Goal: Task Accomplishment & Management: Complete application form

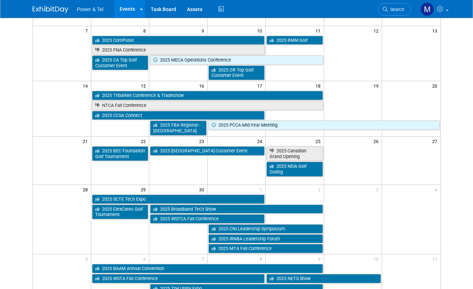
scroll to position [194, 0]
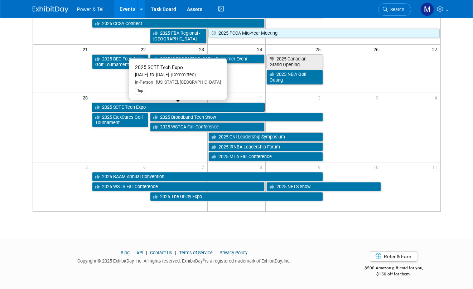
click at [130, 108] on link "2025 SCTE Tech Expo" at bounding box center [178, 107] width 173 height 9
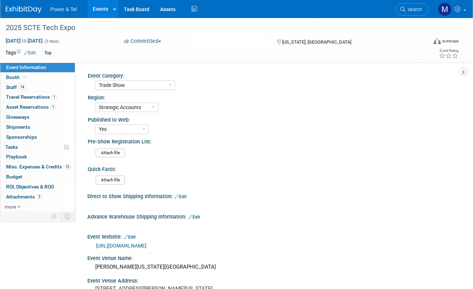
select select "Trade Show"
select select "Strategic Accounts"
select select "Yes"
click at [26, 79] on span "Booth" at bounding box center [17, 77] width 22 height 6
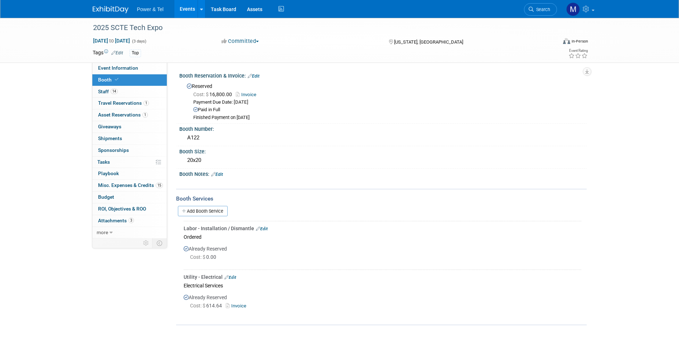
click at [151, 189] on link "15 Misc. Expenses & Credits 15" at bounding box center [129, 185] width 74 height 11
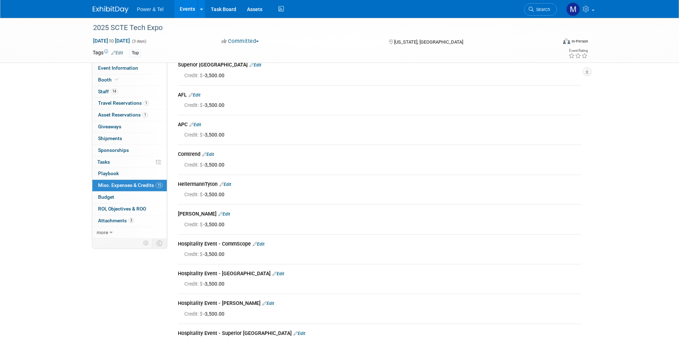
scroll to position [143, 0]
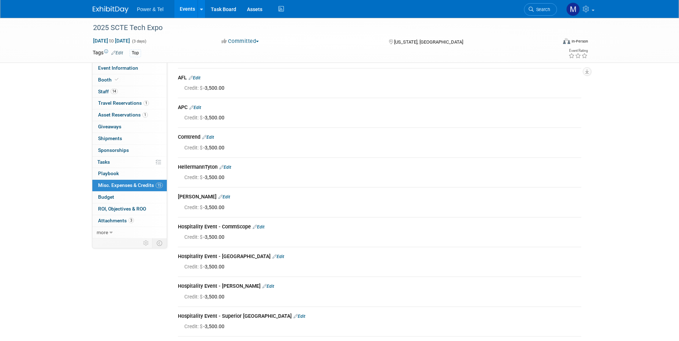
click at [69, 238] on div "2025 SCTE Tech Expo Sep 29, 2025 to Oct 1, 2025 (3 days) Sep 29, 2025 to Oct 1,…" at bounding box center [339, 143] width 679 height 537
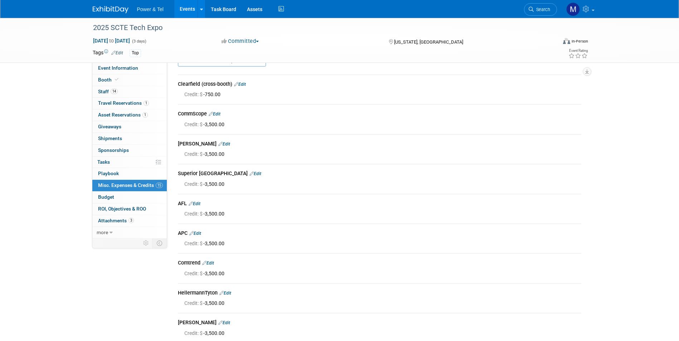
scroll to position [0, 0]
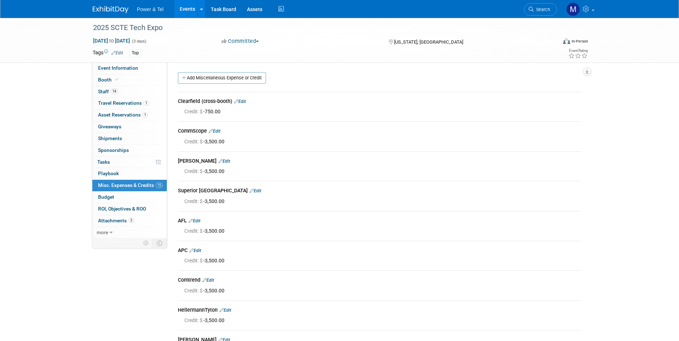
click at [191, 10] on link "Events" at bounding box center [187, 9] width 26 height 18
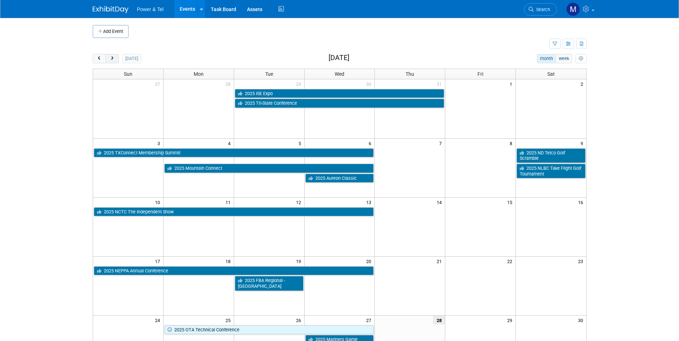
click at [111, 59] on span "next" at bounding box center [112, 59] width 5 height 5
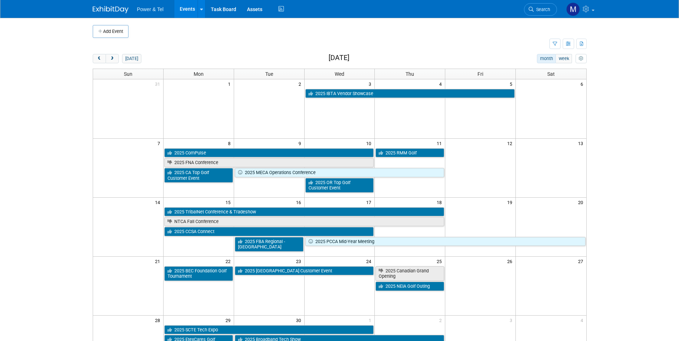
click at [157, 8] on span "Power & Tel" at bounding box center [150, 9] width 26 height 6
click at [103, 12] on img at bounding box center [111, 9] width 36 height 7
click at [538, 17] on li "Search" at bounding box center [540, 9] width 33 height 18
click at [544, 13] on link "Search" at bounding box center [540, 9] width 33 height 13
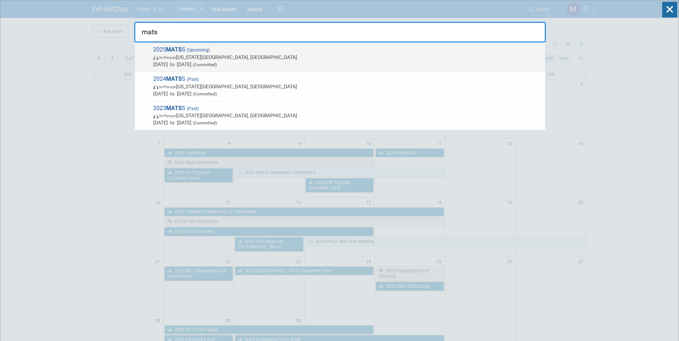
type input "mats"
click at [276, 67] on span "Oct 13, 2025 to Oct 15, 2025 (Committed)" at bounding box center [347, 64] width 388 height 7
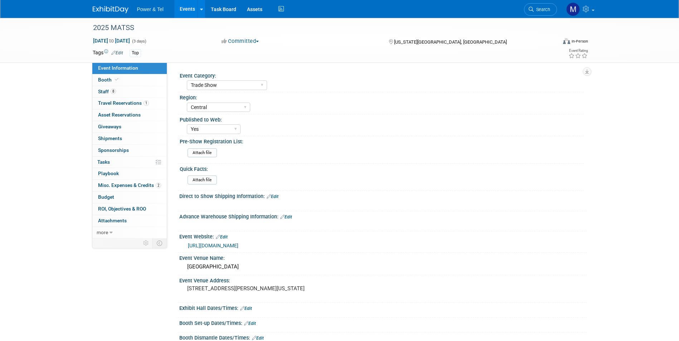
select select "Trade Show"
select select "Central"
select select "Yes"
click at [117, 90] on link "8 Staff 8" at bounding box center [129, 91] width 74 height 11
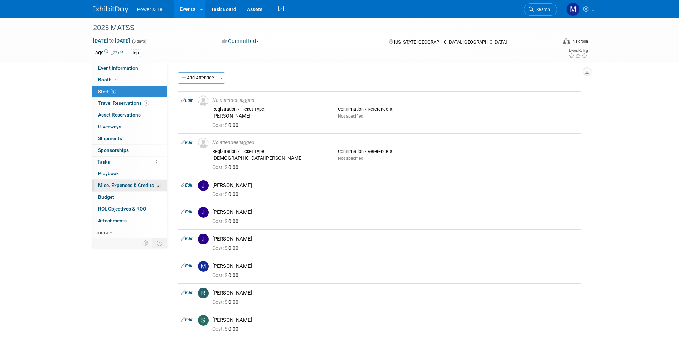
click at [135, 185] on span "Misc. Expenses & Credits 2" at bounding box center [129, 186] width 63 height 6
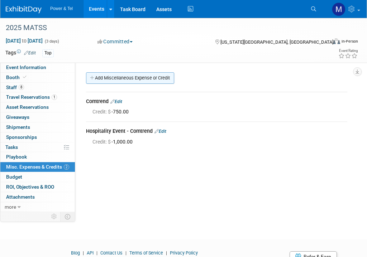
drag, startPoint x: 116, startPoint y: 76, endPoint x: 115, endPoint y: 81, distance: 5.5
click at [116, 76] on link "Add Miscellaneous Expense or Credit" at bounding box center [130, 77] width 88 height 11
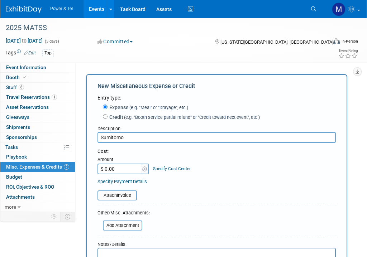
type input "Sumitomo"
click at [116, 120] on label "Credit (e.g. "Booth service partial refund" or "Credit toward next event", etc.)" at bounding box center [183, 116] width 152 height 7
click at [107, 119] on input "Credit (e.g. "Booth service partial refund" or "Credit toward next event", etc.)" at bounding box center [105, 116] width 5 height 5
radio input "true"
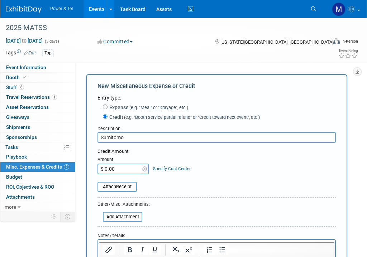
click at [117, 170] on input "$ 0.00" at bounding box center [119, 169] width 45 height 11
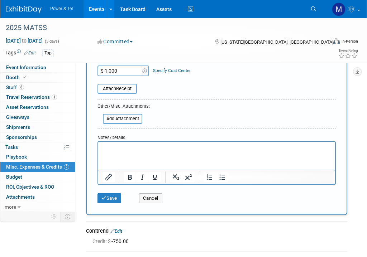
scroll to position [201, 0]
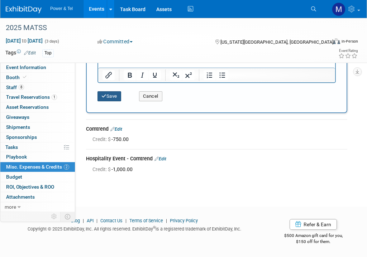
type input "$ 1,000.00"
click at [107, 101] on button "Save" at bounding box center [109, 96] width 24 height 10
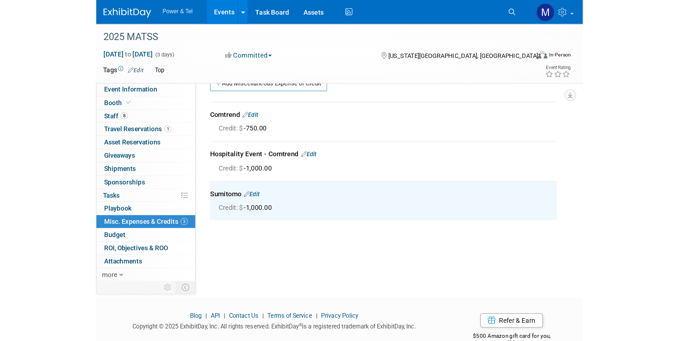
scroll to position [0, 0]
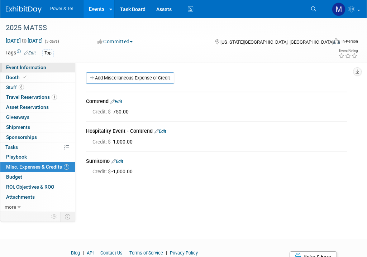
click at [40, 69] on span "Event Information" at bounding box center [26, 67] width 40 height 6
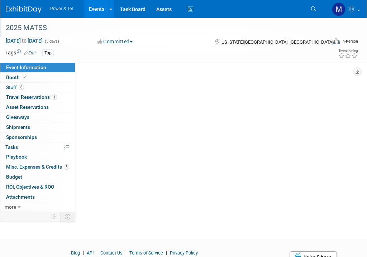
select select "Trade Show"
select select "Central"
select select "Yes"
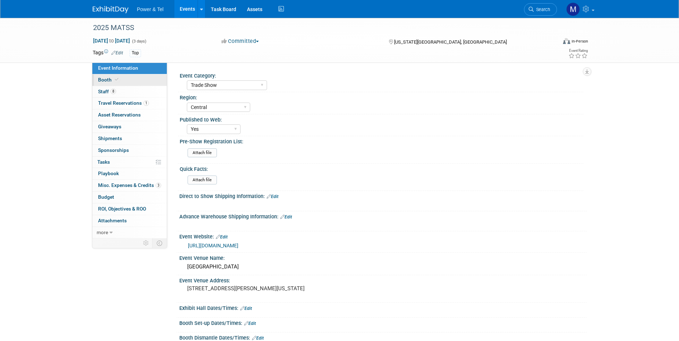
click at [122, 79] on link "Booth" at bounding box center [129, 79] width 74 height 11
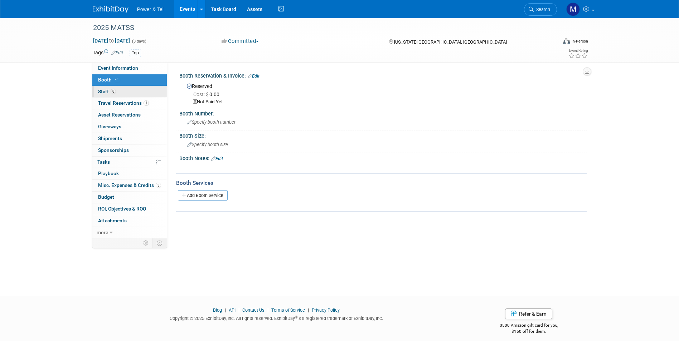
click at [127, 93] on link "8 Staff 8" at bounding box center [129, 91] width 74 height 11
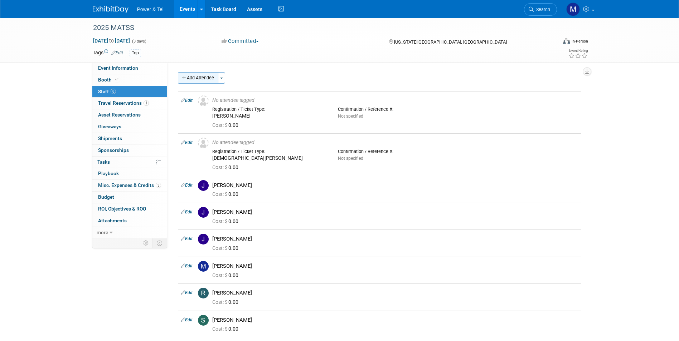
click at [193, 76] on button "Add Attendee" at bounding box center [198, 77] width 40 height 11
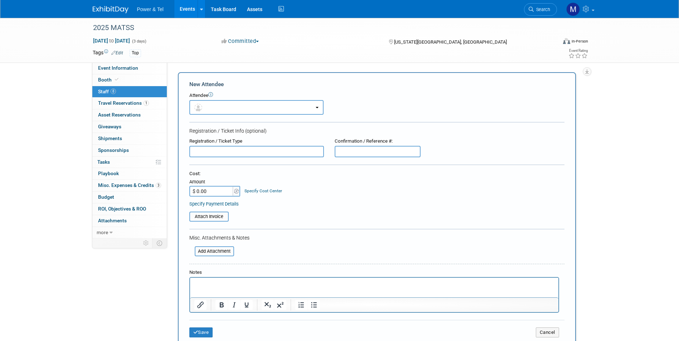
click at [259, 122] on div at bounding box center [376, 123] width 375 height 2
click at [258, 109] on button "button" at bounding box center [256, 107] width 134 height 15
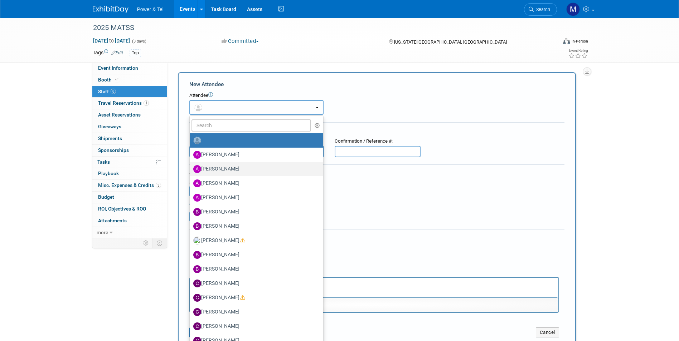
scroll to position [72, 0]
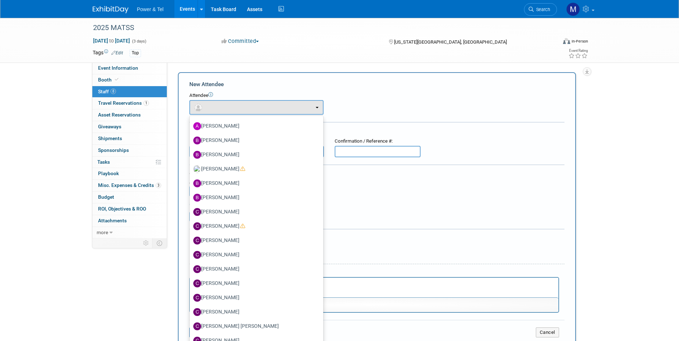
click at [384, 113] on div "Attendee <img src="https://www.exhibitday.com/Images/Unassigned-User-Icon.png" …" at bounding box center [376, 103] width 375 height 23
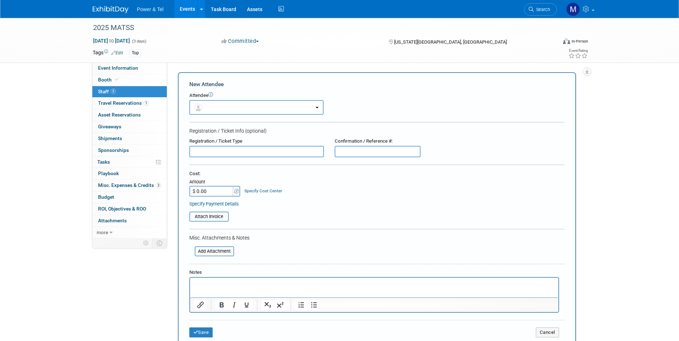
click at [249, 154] on input "text" at bounding box center [256, 151] width 135 height 11
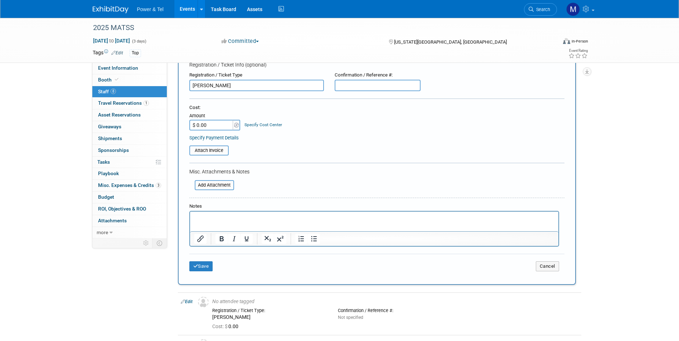
scroll to position [215, 0]
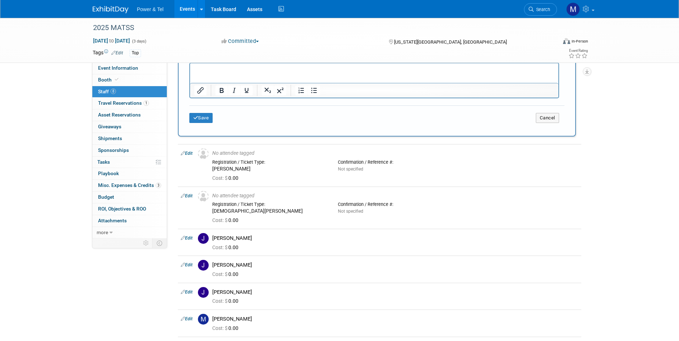
type input "James Rose - Sumitomo"
click at [215, 125] on div "Save Cancel" at bounding box center [376, 117] width 375 height 23
click at [210, 122] on button "Save" at bounding box center [201, 118] width 24 height 10
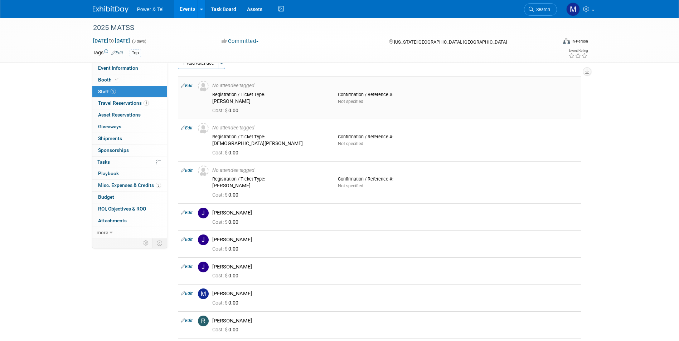
scroll to position [0, 0]
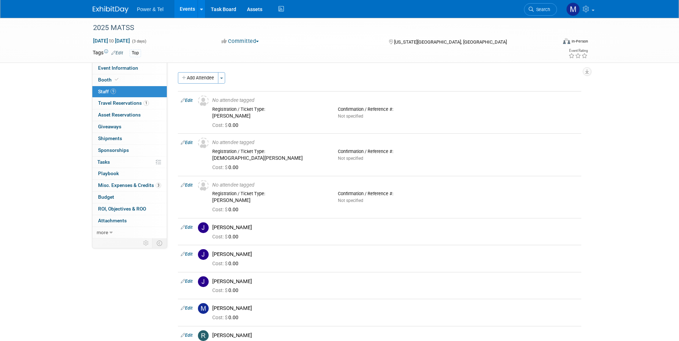
drag, startPoint x: 212, startPoint y: 81, endPoint x: 217, endPoint y: 83, distance: 6.1
click at [212, 81] on button "Add Attendee" at bounding box center [198, 77] width 40 height 11
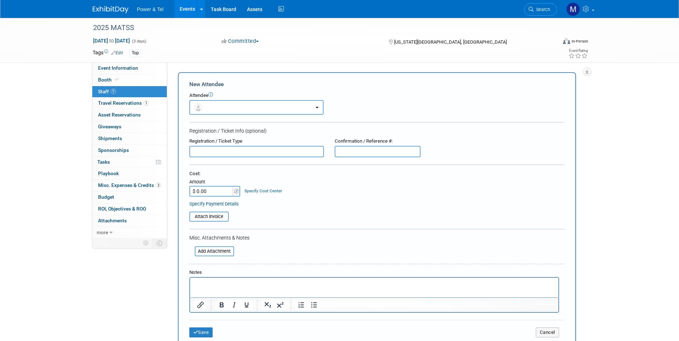
click at [245, 155] on input "text" at bounding box center [256, 151] width 135 height 11
type input "?"
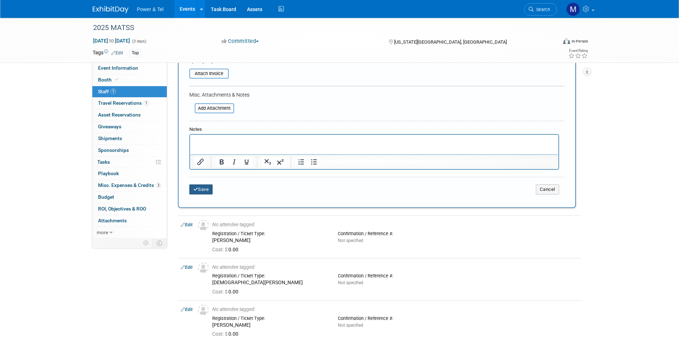
type input "TBD - MATSS"
click at [204, 191] on button "Save" at bounding box center [201, 190] width 24 height 10
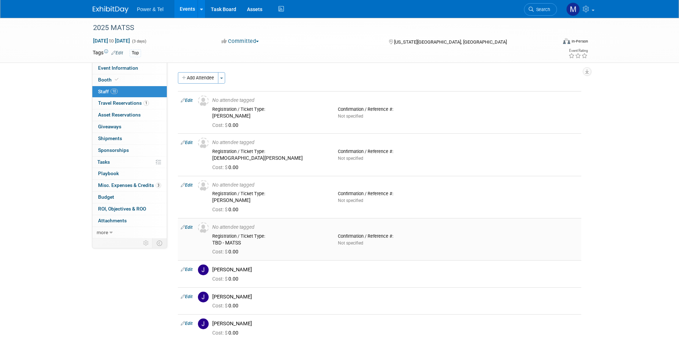
scroll to position [72, 0]
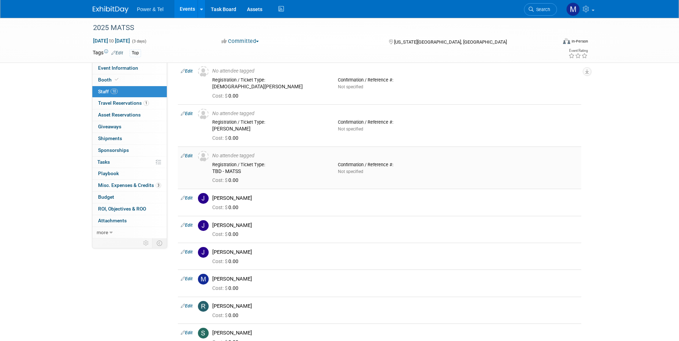
click at [188, 156] on link "Edit" at bounding box center [187, 156] width 12 height 5
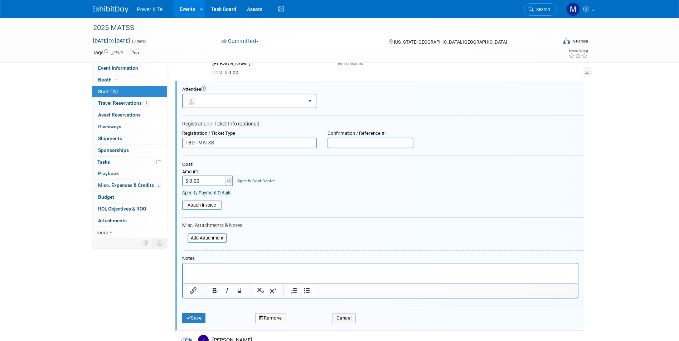
scroll to position [0, 0]
drag, startPoint x: 217, startPoint y: 141, endPoint x: 198, endPoint y: 150, distance: 20.7
click at [198, 150] on form "Attendee <img src="https://www.exhibitday.com/Images/Unassigned-User-Icon.png" …" at bounding box center [383, 208] width 402 height 242
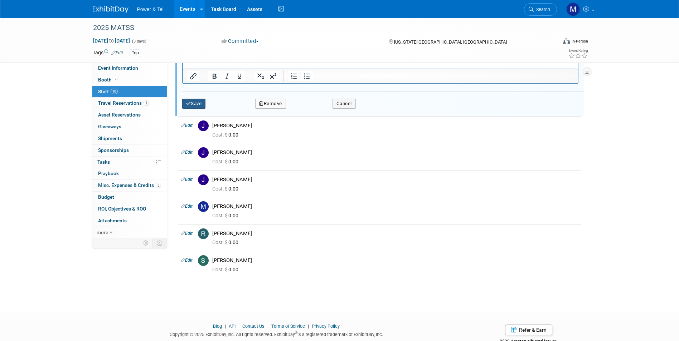
type input "TBD - Comtrend"
click at [198, 104] on button "Save" at bounding box center [194, 104] width 24 height 10
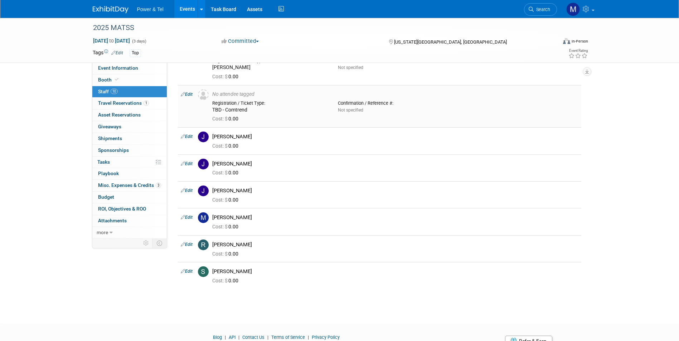
scroll to position [143, 0]
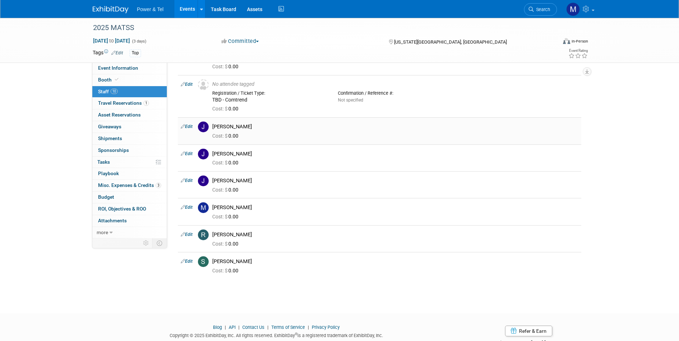
click at [190, 130] on td "Edit" at bounding box center [186, 130] width 17 height 27
click at [192, 128] on link "Edit" at bounding box center [187, 126] width 12 height 5
select select "7cd74944-c94a-4d3a-96cc-3cea9e46abb5"
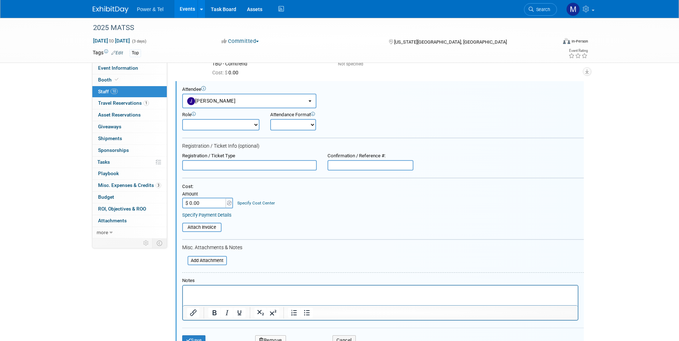
scroll to position [0, 0]
click at [237, 293] on p "Rich Text Area. Press ALT-0 for help." at bounding box center [380, 292] width 387 height 7
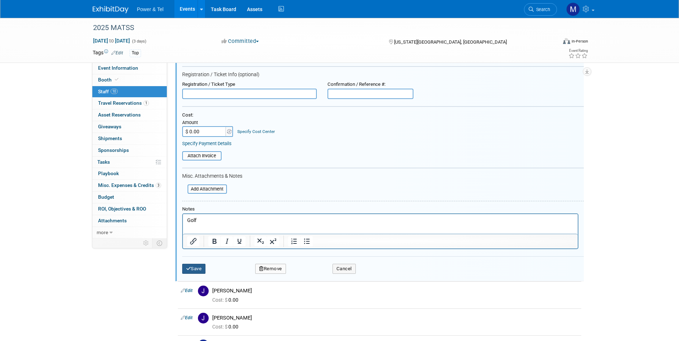
click at [197, 269] on button "Save" at bounding box center [194, 269] width 24 height 10
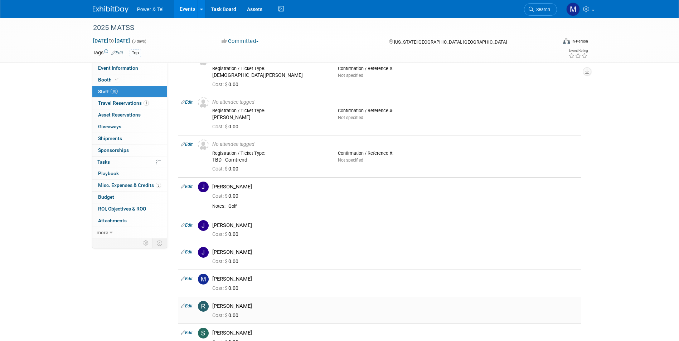
scroll to position [106, 0]
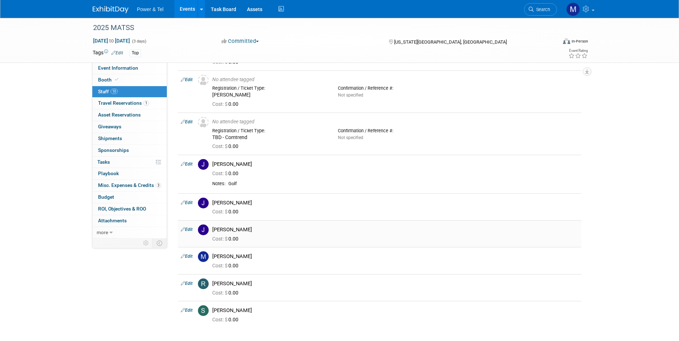
click at [193, 229] on link "Edit" at bounding box center [187, 229] width 12 height 5
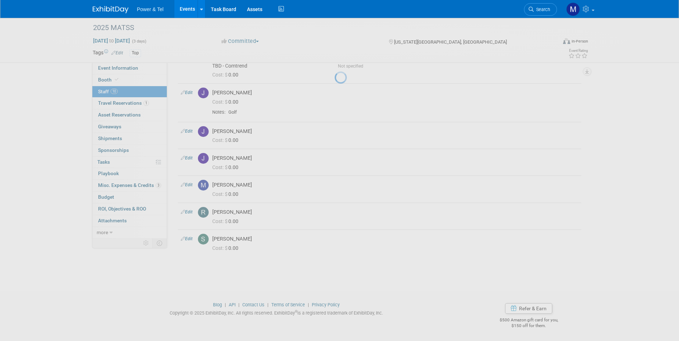
select select "3d890efb-0fbf-41b0-bf3a-9281781ceca6"
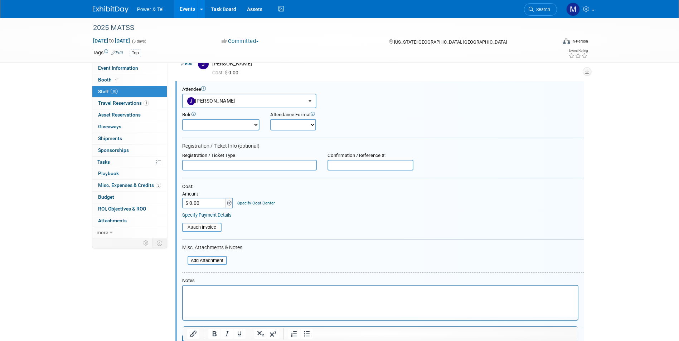
scroll to position [0, 0]
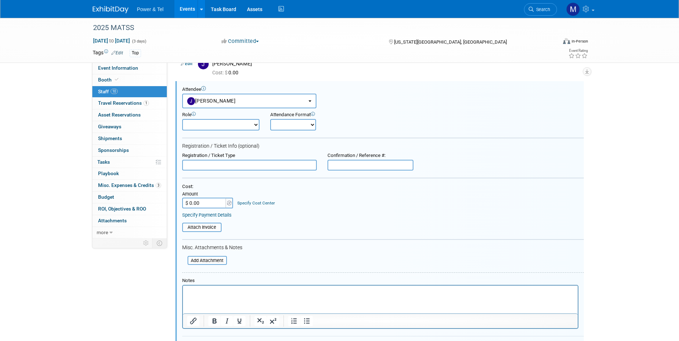
click at [215, 289] on p "Rich Text Area. Press ALT-0 for help." at bounding box center [380, 292] width 387 height 7
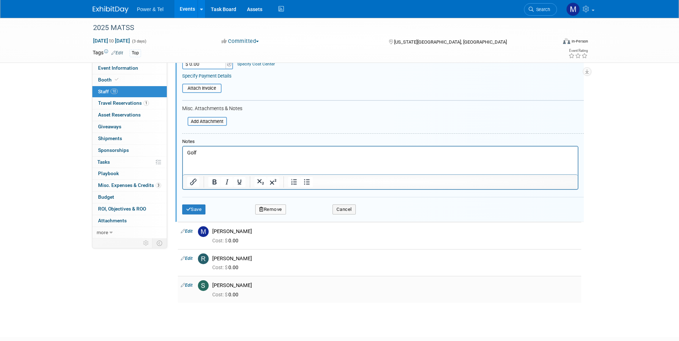
scroll to position [388, 0]
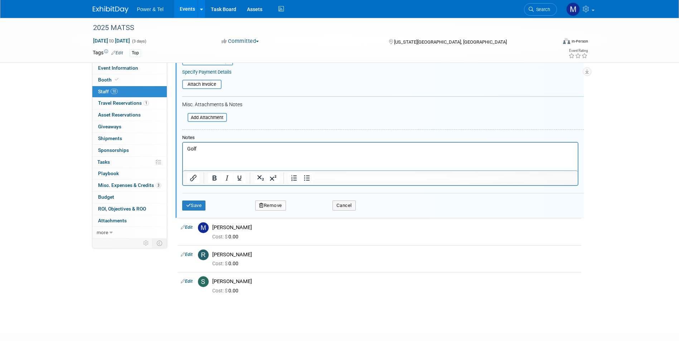
click at [197, 212] on div "Save Remove Cancel" at bounding box center [383, 204] width 402 height 23
click at [195, 201] on div "Save Remove Cancel" at bounding box center [383, 204] width 402 height 23
click at [195, 204] on button "Save" at bounding box center [194, 206] width 24 height 10
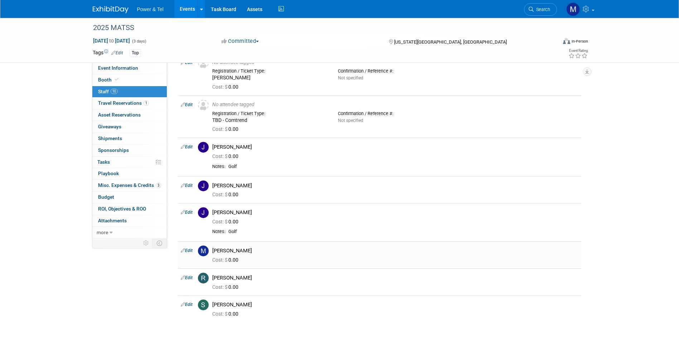
scroll to position [189, 0]
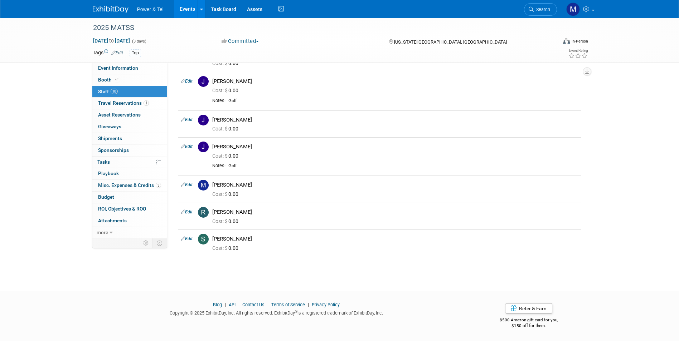
click at [190, 238] on link "Edit" at bounding box center [187, 239] width 12 height 5
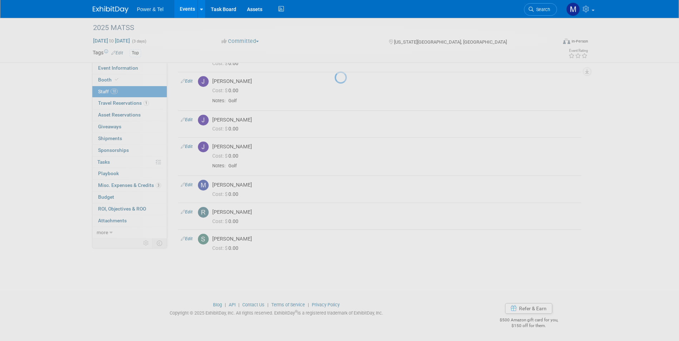
select select "27b744ed-5f46-4167-86f9-b2c2a22e506a"
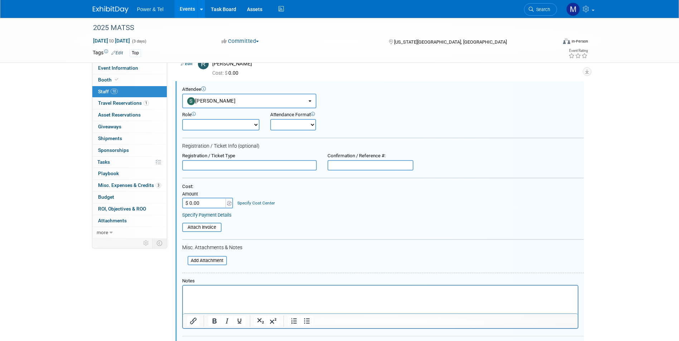
scroll to position [0, 0]
click at [218, 296] on html at bounding box center [380, 291] width 395 height 10
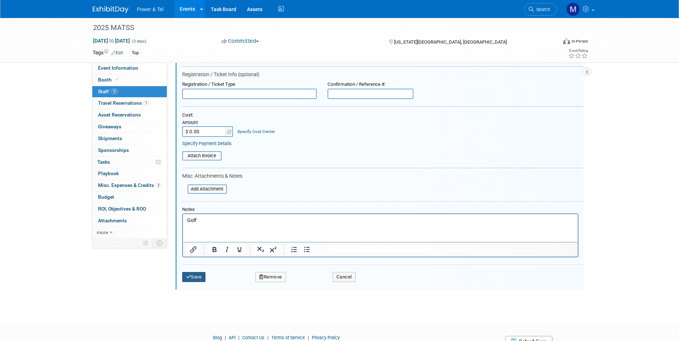
click at [204, 282] on button "Save" at bounding box center [194, 277] width 24 height 10
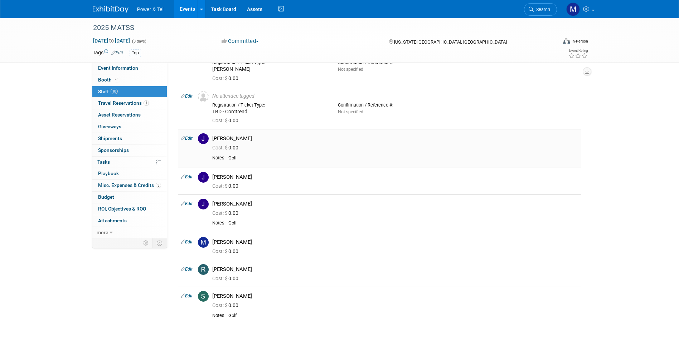
scroll to position [128, 0]
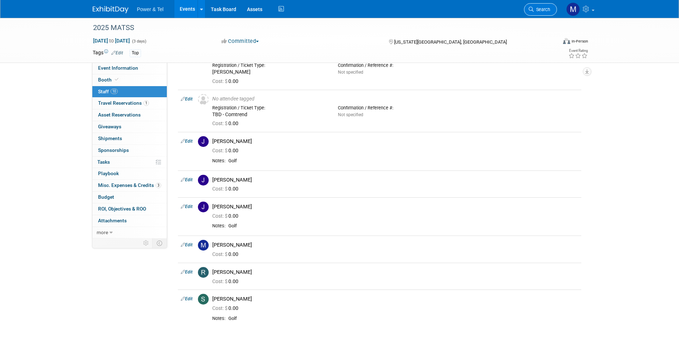
click at [537, 8] on span "Search" at bounding box center [542, 9] width 16 height 5
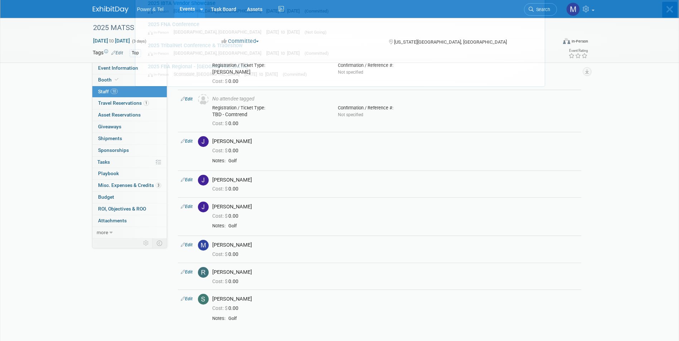
scroll to position [0, 0]
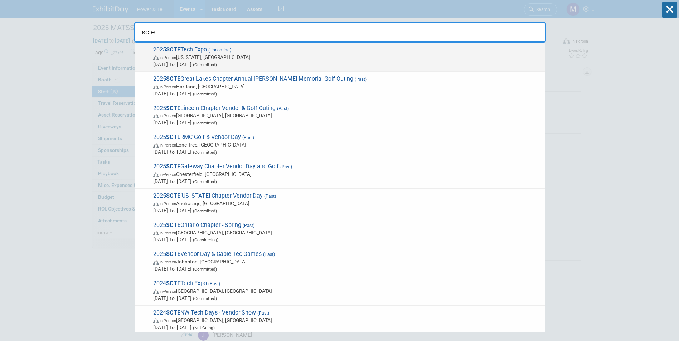
type input "scte"
click at [176, 59] on span "In-Person" at bounding box center [167, 57] width 17 height 5
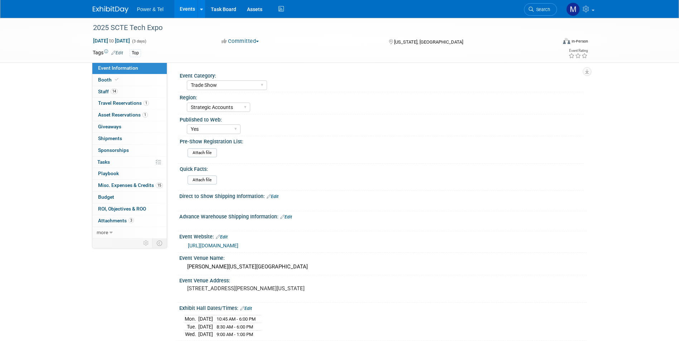
select select "Trade Show"
select select "Strategic Accounts"
select select "Yes"
click at [131, 179] on link "0 Playbook 0" at bounding box center [129, 173] width 74 height 11
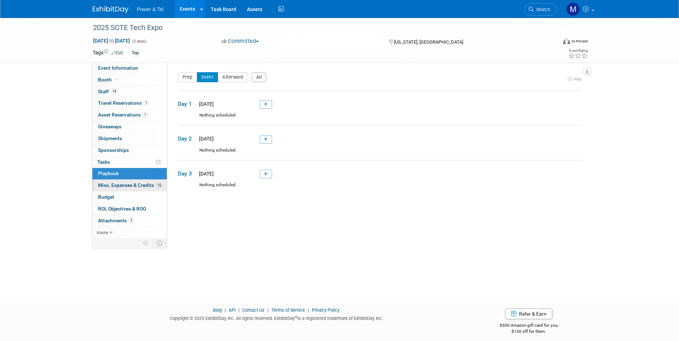
click at [132, 187] on span "Misc. Expenses & Credits 15" at bounding box center [130, 186] width 65 height 6
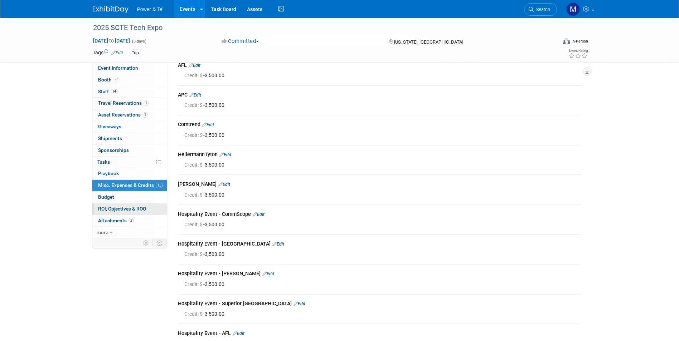
scroll to position [133, 0]
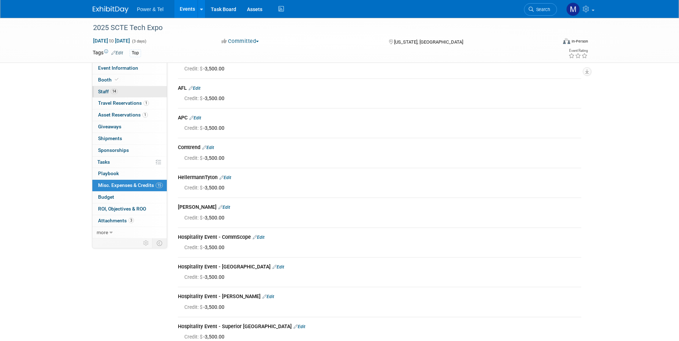
drag, startPoint x: 128, startPoint y: 92, endPoint x: 140, endPoint y: 91, distance: 11.8
click at [128, 92] on link "14 Staff 14" at bounding box center [129, 91] width 74 height 11
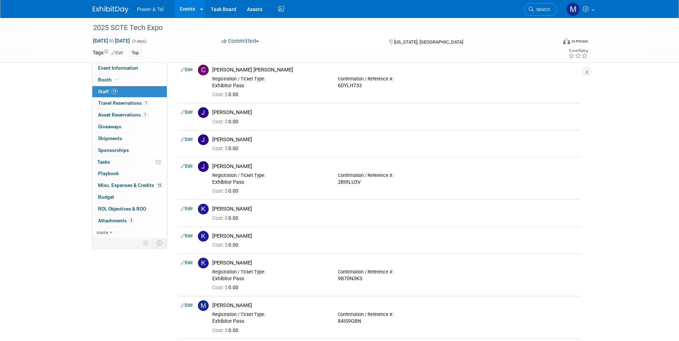
scroll to position [89, 0]
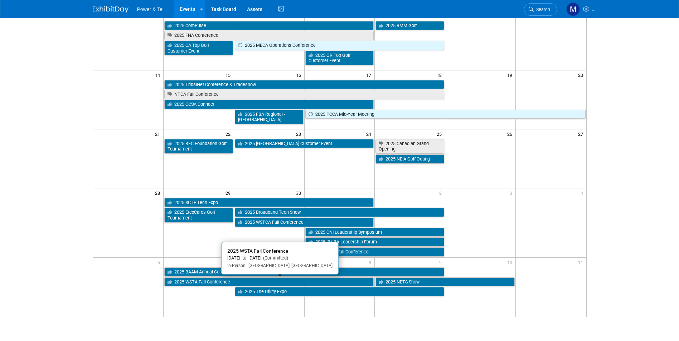
scroll to position [181, 0]
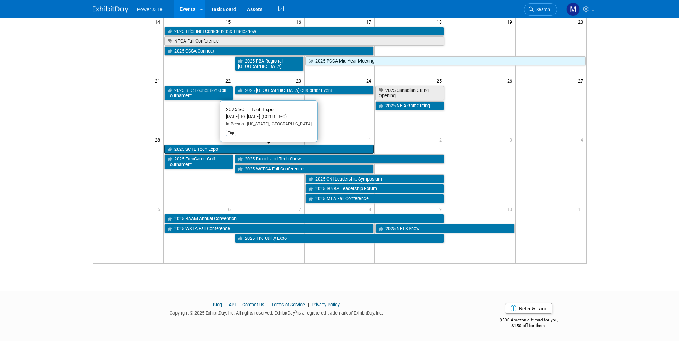
click at [245, 149] on link "2025 SCTE Tech Expo" at bounding box center [269, 149] width 210 height 9
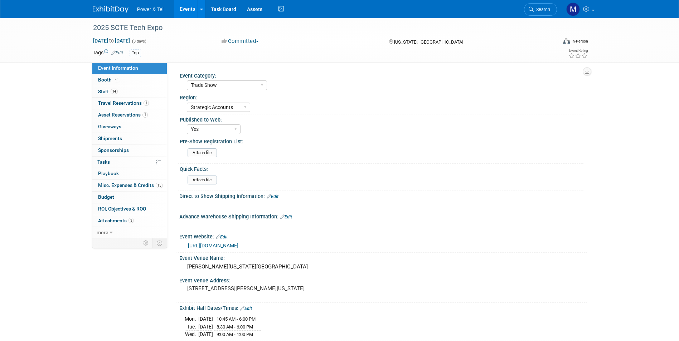
select select "Trade Show"
select select "Strategic Accounts"
select select "Yes"
click at [141, 220] on link "3 Attachments 3" at bounding box center [129, 220] width 74 height 11
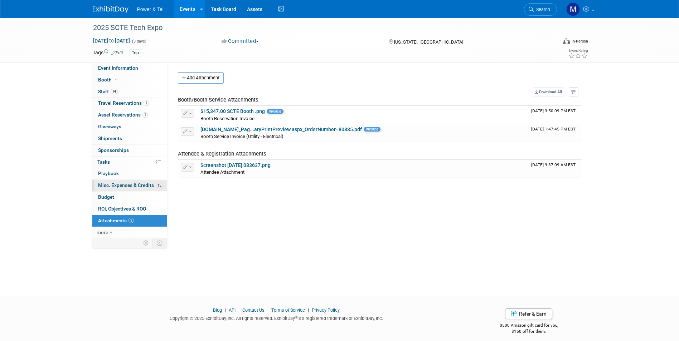
click at [145, 186] on span "Misc. Expenses & Credits 15" at bounding box center [130, 186] width 65 height 6
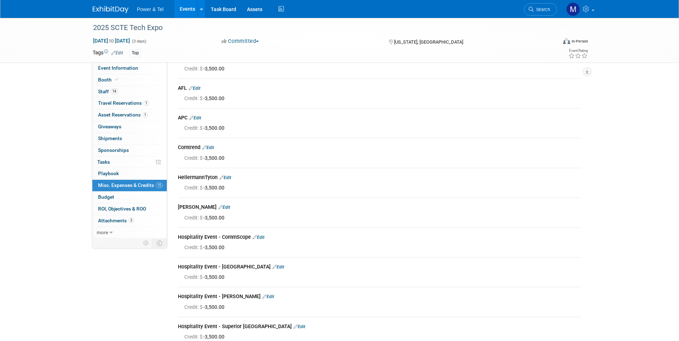
scroll to position [61, 0]
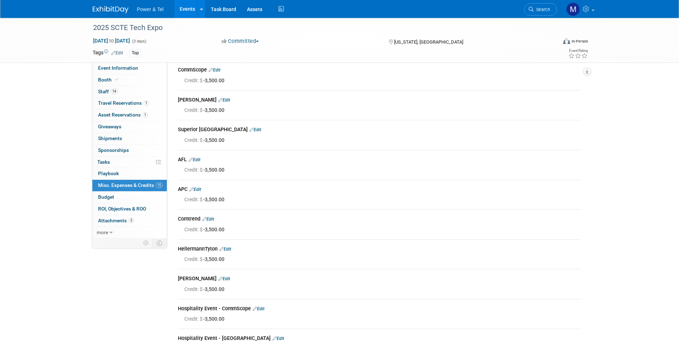
drag, startPoint x: 199, startPoint y: 252, endPoint x: 203, endPoint y: 252, distance: 4.7
click at [203, 252] on div "HellermannTyton Edit" at bounding box center [379, 250] width 403 height 9
drag, startPoint x: 203, startPoint y: 252, endPoint x: 217, endPoint y: 252, distance: 14.0
click at [217, 252] on div "HellermannTyton Edit" at bounding box center [379, 250] width 403 height 9
drag, startPoint x: 215, startPoint y: 249, endPoint x: 183, endPoint y: 250, distance: 32.6
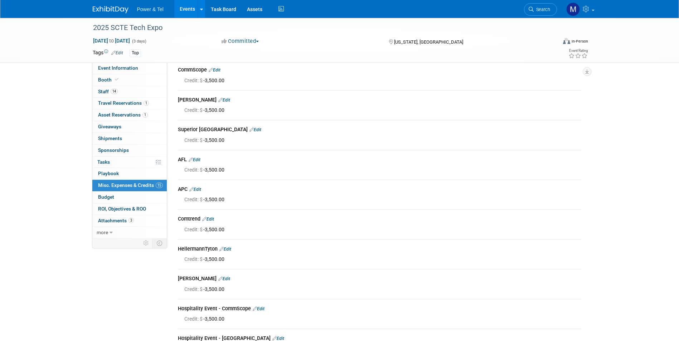
click at [183, 250] on div "HellermannTyton Edit" at bounding box center [379, 250] width 403 height 9
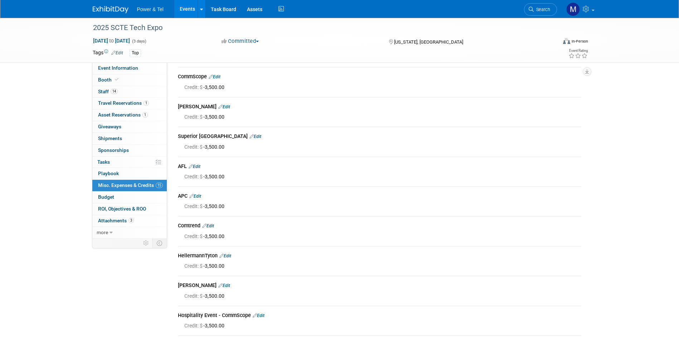
scroll to position [72, 0]
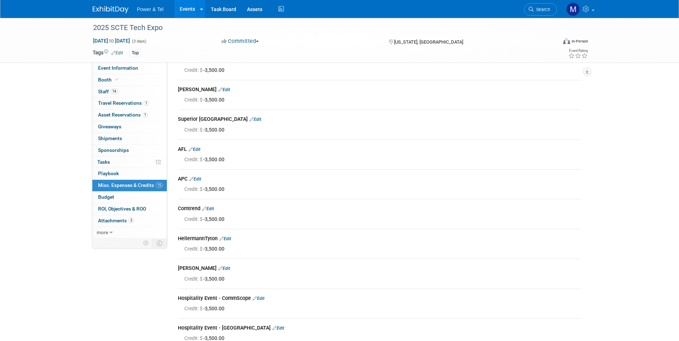
click at [238, 227] on td "Comtrend Edit Credit: $ -3,500.00" at bounding box center [379, 213] width 403 height 29
click at [132, 82] on link "Booth" at bounding box center [129, 79] width 74 height 11
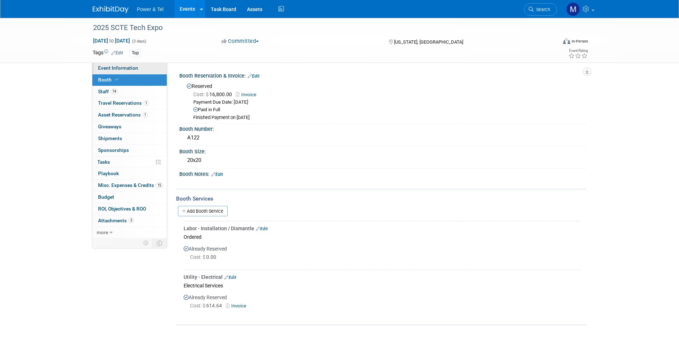
click at [123, 73] on link "Event Information" at bounding box center [129, 68] width 74 height 11
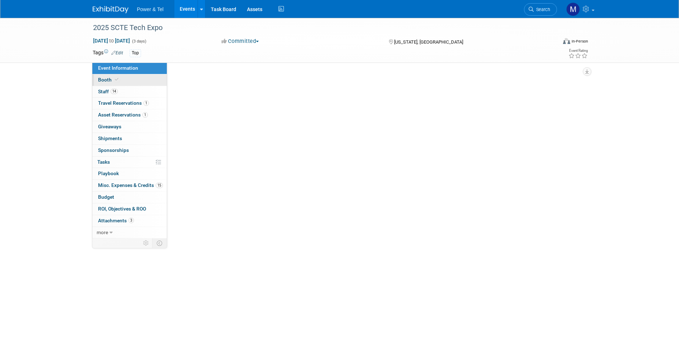
select select "Trade Show"
select select "Strategic Accounts"
select select "Yes"
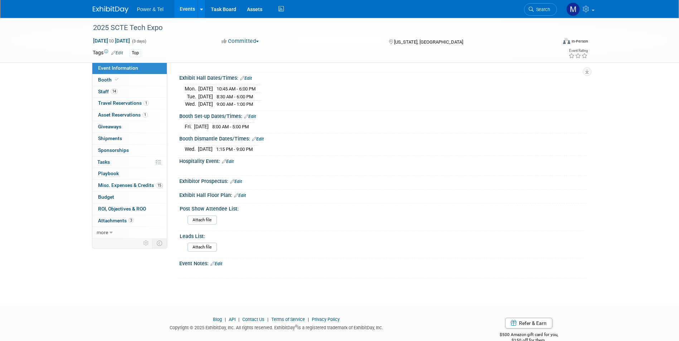
scroll to position [244, 0]
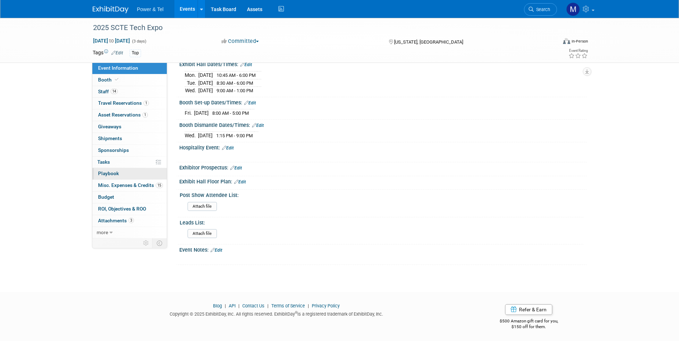
click at [141, 173] on link "0 Playbook 0" at bounding box center [129, 173] width 74 height 11
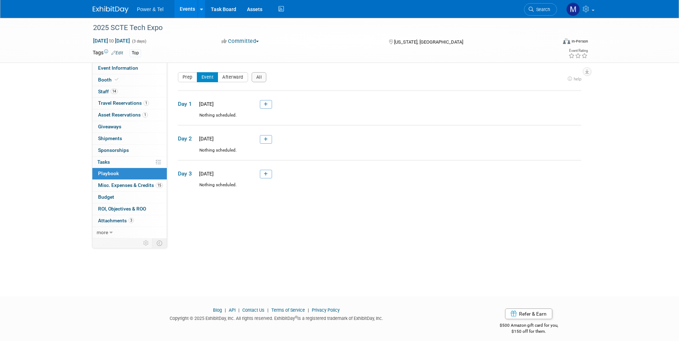
click at [140, 183] on span "Misc. Expenses & Credits 15" at bounding box center [130, 186] width 65 height 6
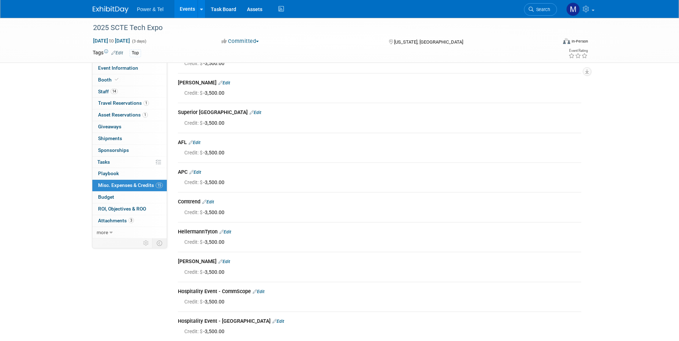
scroll to position [215, 0]
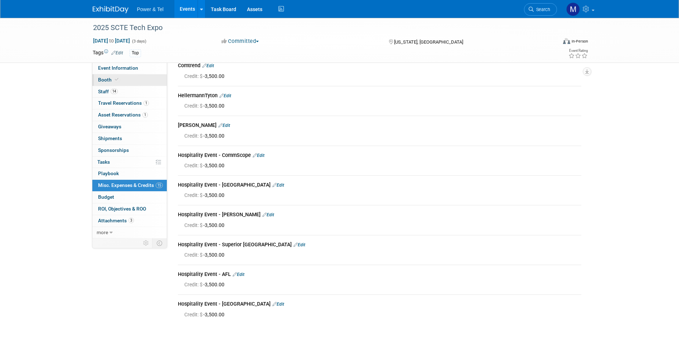
click at [111, 78] on span "Booth" at bounding box center [109, 80] width 22 height 6
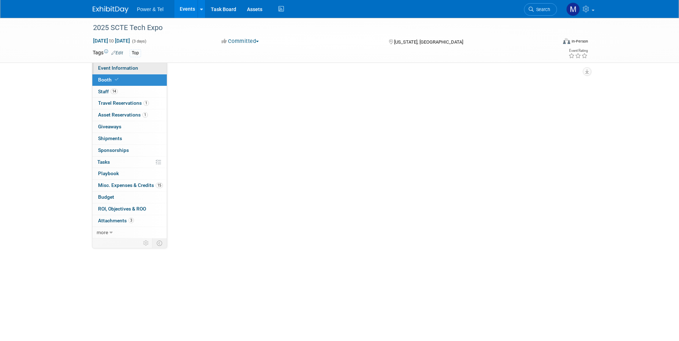
click at [117, 69] on span "Event Information" at bounding box center [118, 68] width 40 height 6
select select "Trade Show"
select select "Strategic Accounts"
select select "Yes"
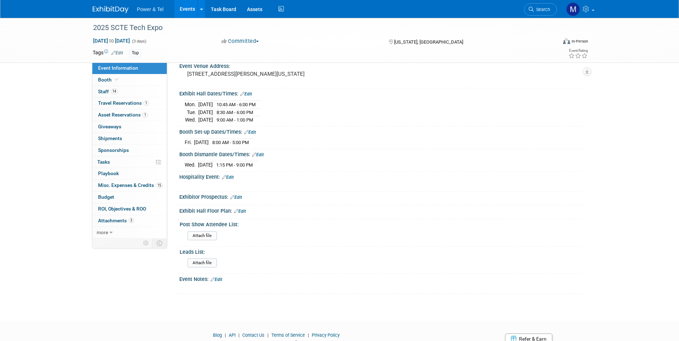
scroll to position [143, 0]
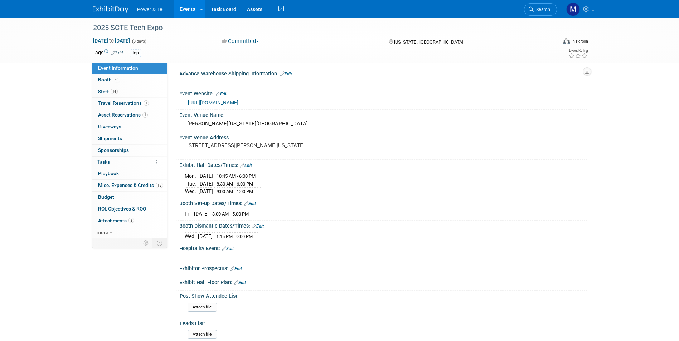
click at [242, 106] on div "[URL][DOMAIN_NAME]" at bounding box center [384, 103] width 393 height 8
click at [238, 102] on link "[URL][DOMAIN_NAME]" at bounding box center [213, 103] width 50 height 6
click at [123, 96] on link "14 Staff 14" at bounding box center [129, 91] width 74 height 11
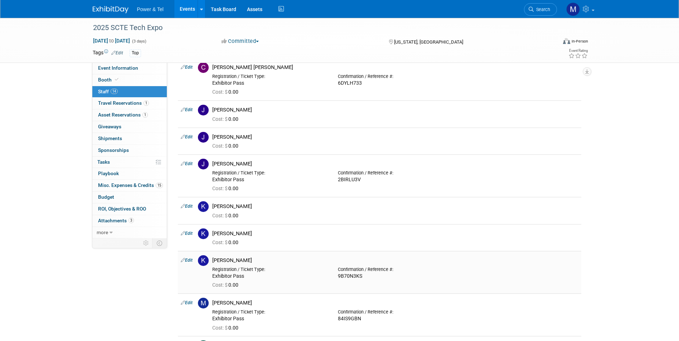
scroll to position [286, 0]
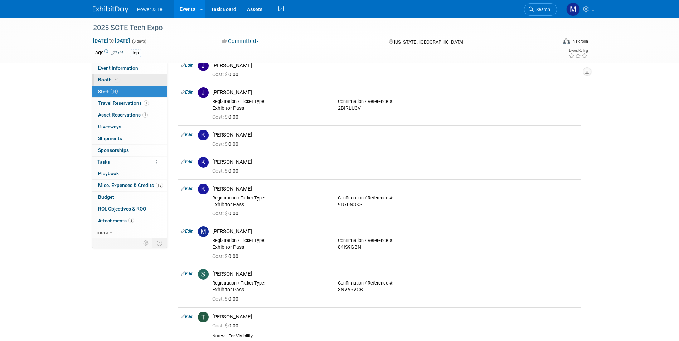
click at [131, 75] on link "Booth" at bounding box center [129, 79] width 74 height 11
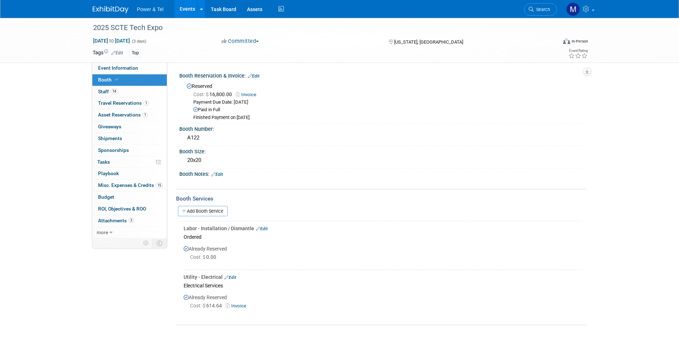
click at [122, 62] on div "2025 SCTE Tech Expo Sep 29, 2025 to Oct 1, 2025 (3 days) Sep 29, 2025 to Oct 1,…" at bounding box center [339, 40] width 505 height 45
click at [127, 69] on span "Event Information" at bounding box center [118, 68] width 40 height 6
select select "Trade Show"
select select "Strategic Accounts"
select select "Yes"
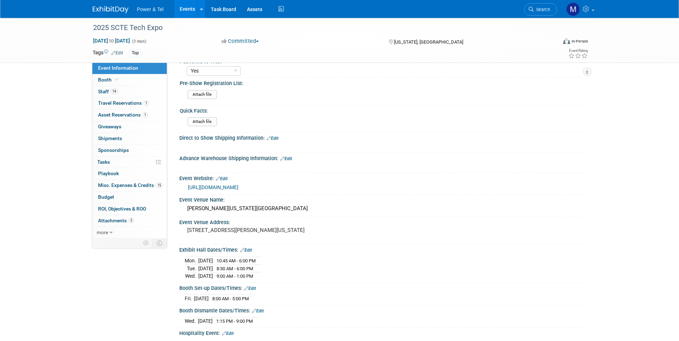
scroll to position [143, 0]
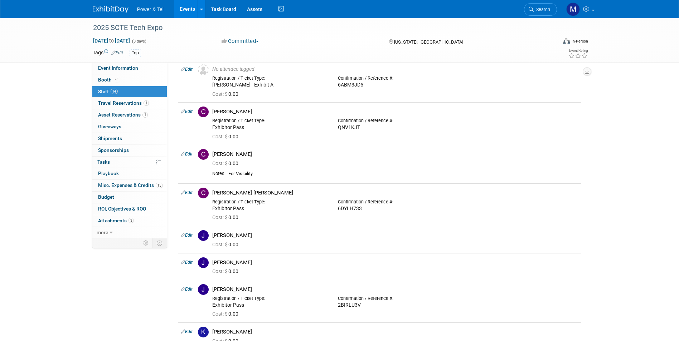
scroll to position [89, 0]
